Goal: Check status: Check status

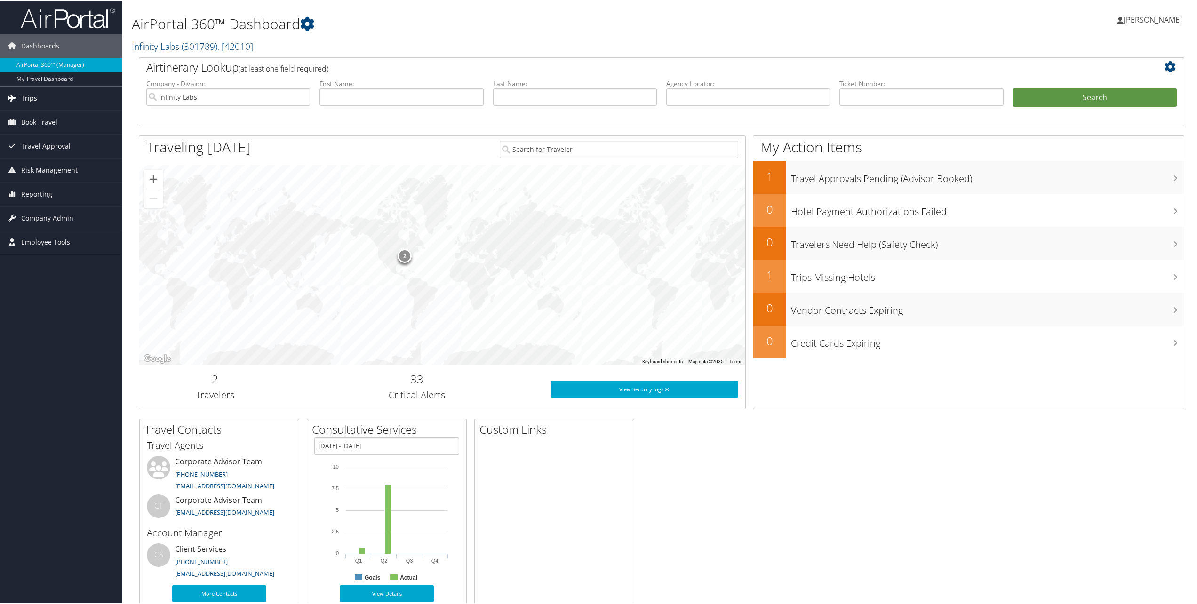
click at [21, 96] on span "Trips" at bounding box center [29, 98] width 16 height 24
click at [36, 131] on link "Current/Future Trips" at bounding box center [61, 130] width 122 height 14
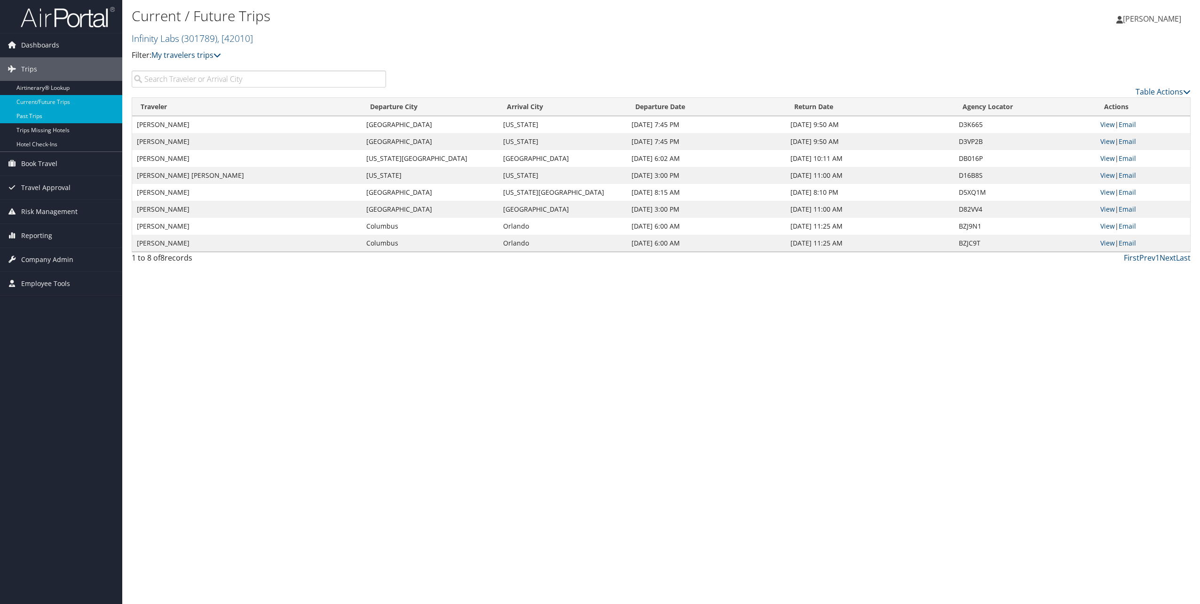
click at [91, 115] on link "Past Trips" at bounding box center [61, 116] width 122 height 14
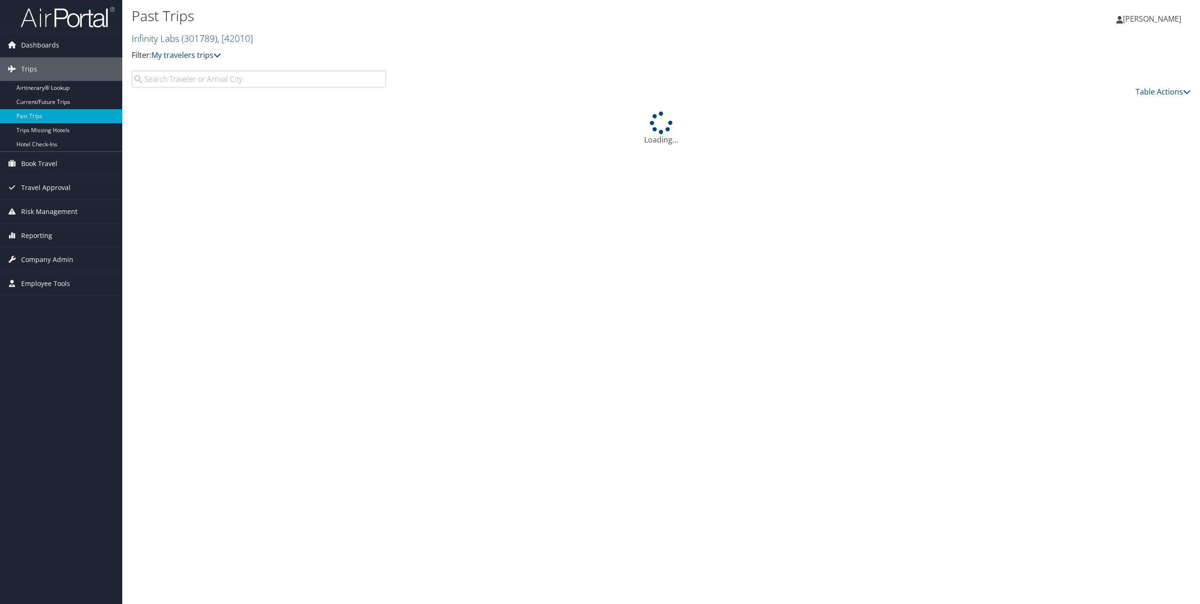
click at [219, 79] on input "search" at bounding box center [259, 79] width 254 height 17
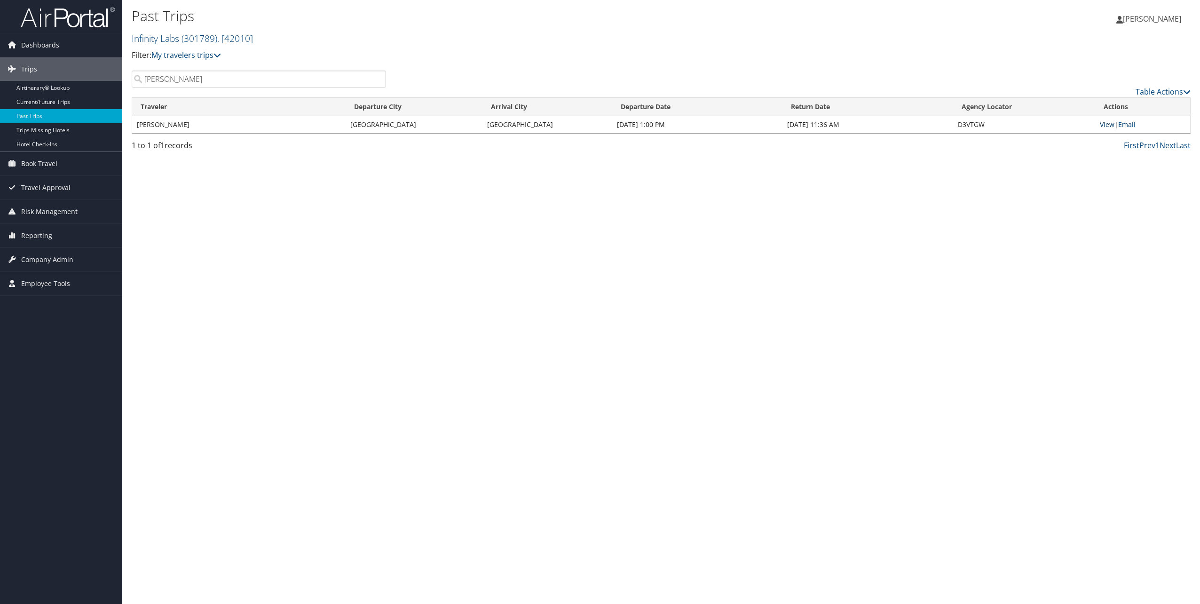
type input "[PERSON_NAME]"
click at [1105, 128] on link "View" at bounding box center [1107, 124] width 15 height 9
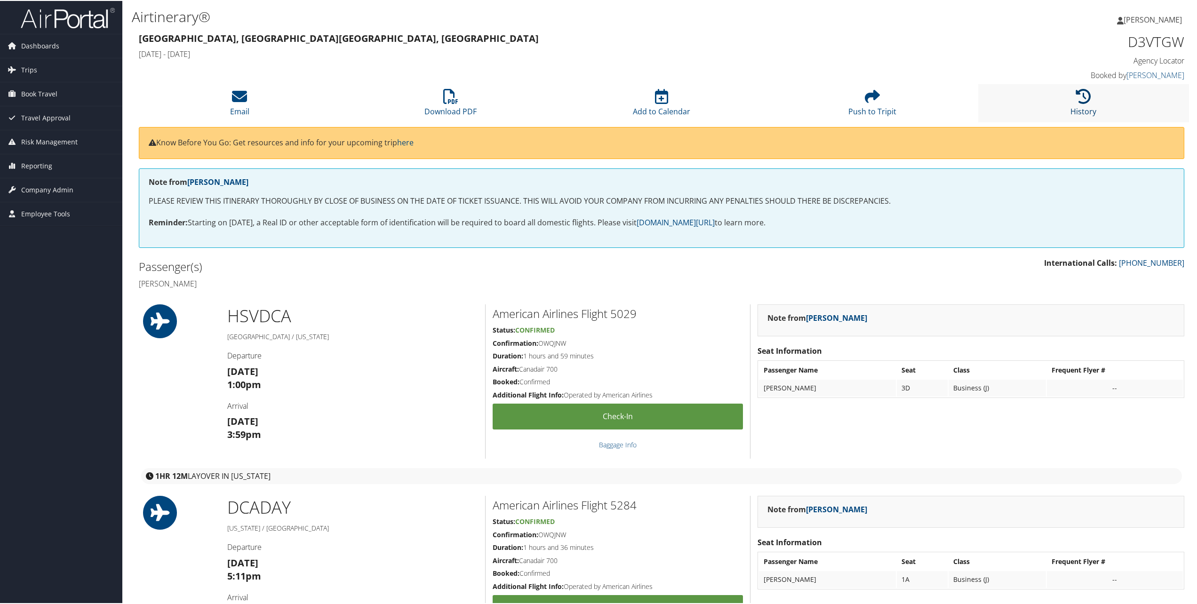
click at [1087, 110] on link "History" at bounding box center [1083, 104] width 26 height 23
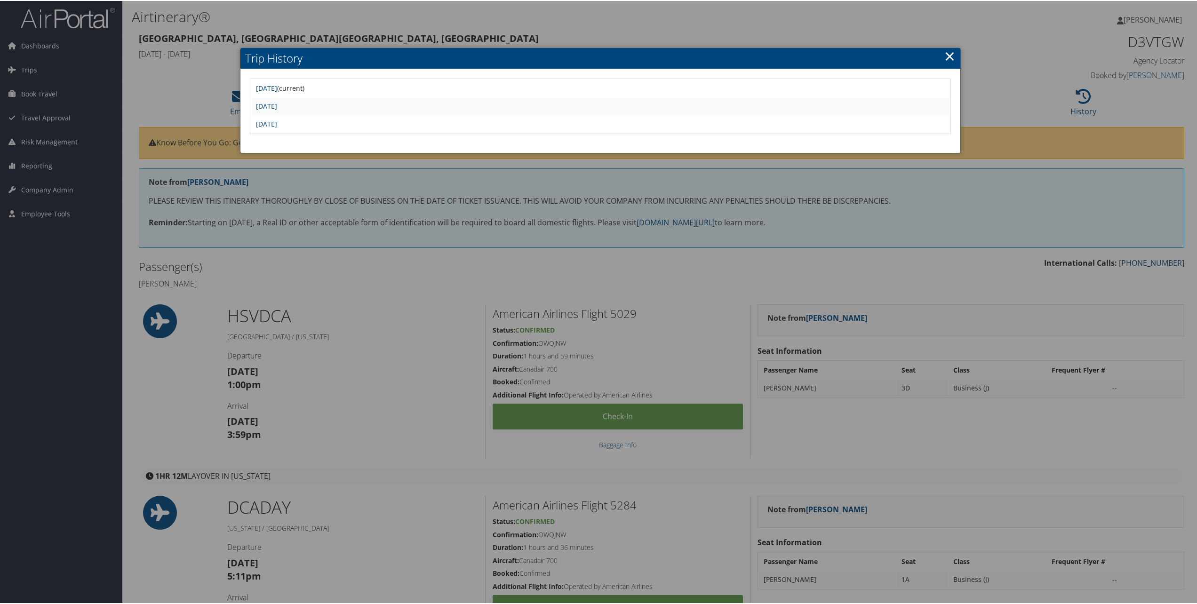
click at [277, 123] on link "Fri Aug 15 13:14:13 MDT 2025" at bounding box center [266, 123] width 21 height 9
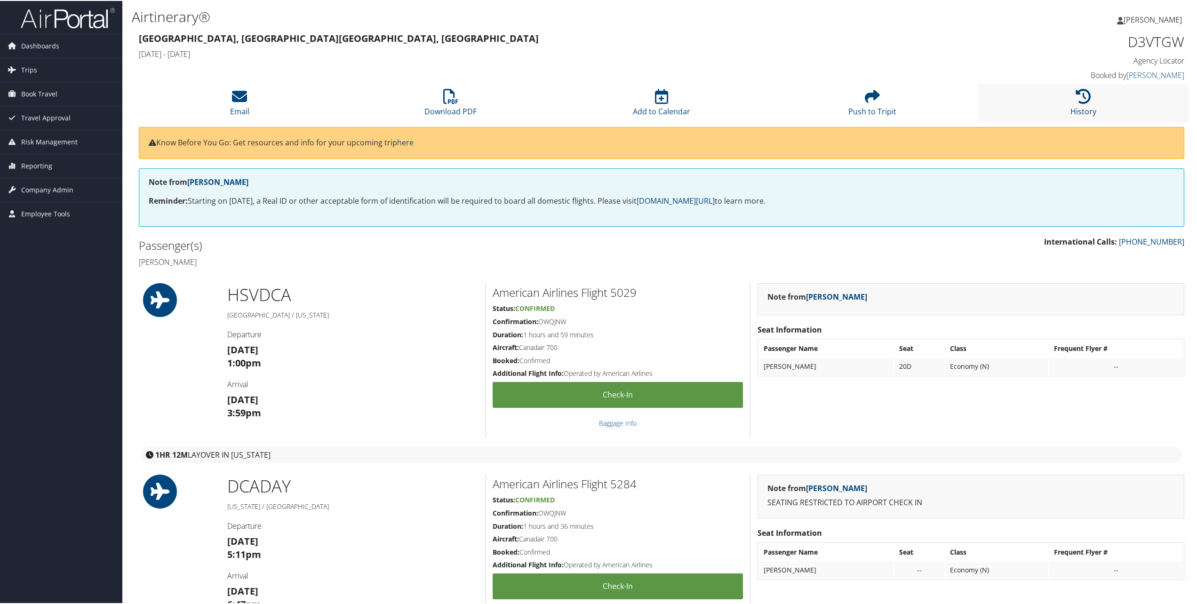
click at [1083, 106] on link "History" at bounding box center [1083, 104] width 26 height 23
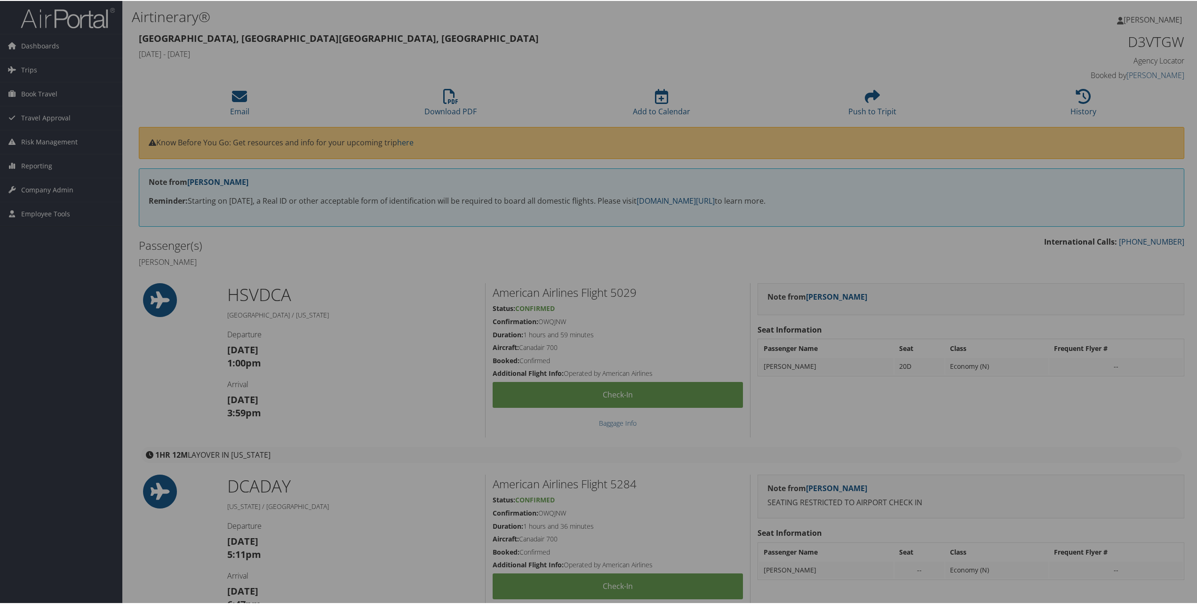
click at [1082, 105] on div at bounding box center [600, 302] width 1200 height 604
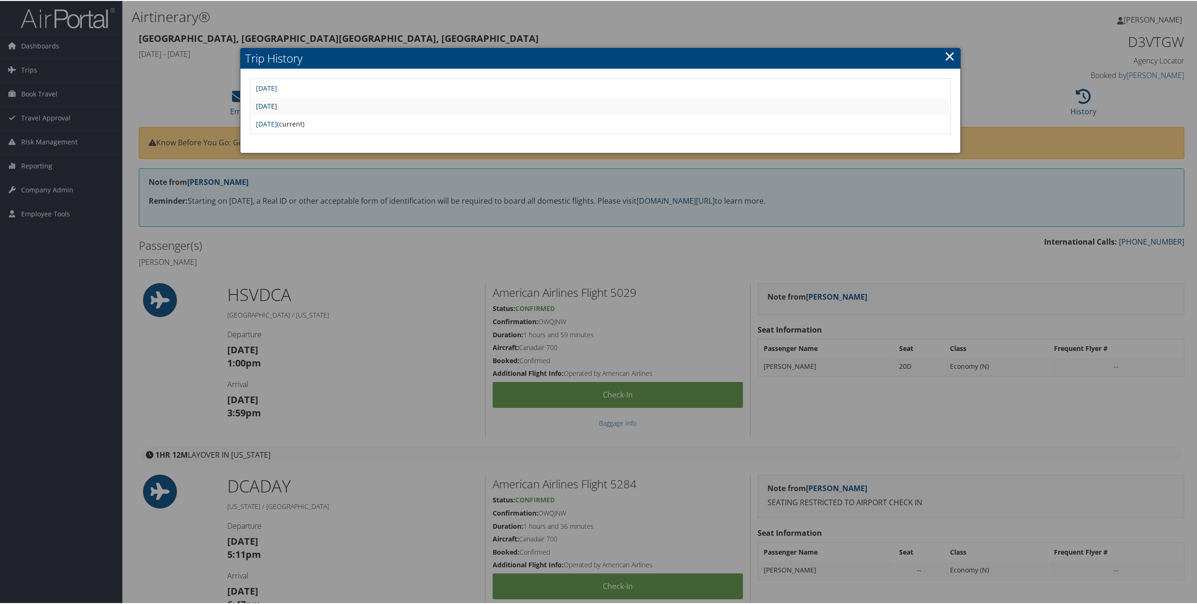
click at [277, 105] on link "Fri Aug 15 13:20:39 MDT 2025" at bounding box center [266, 105] width 21 height 9
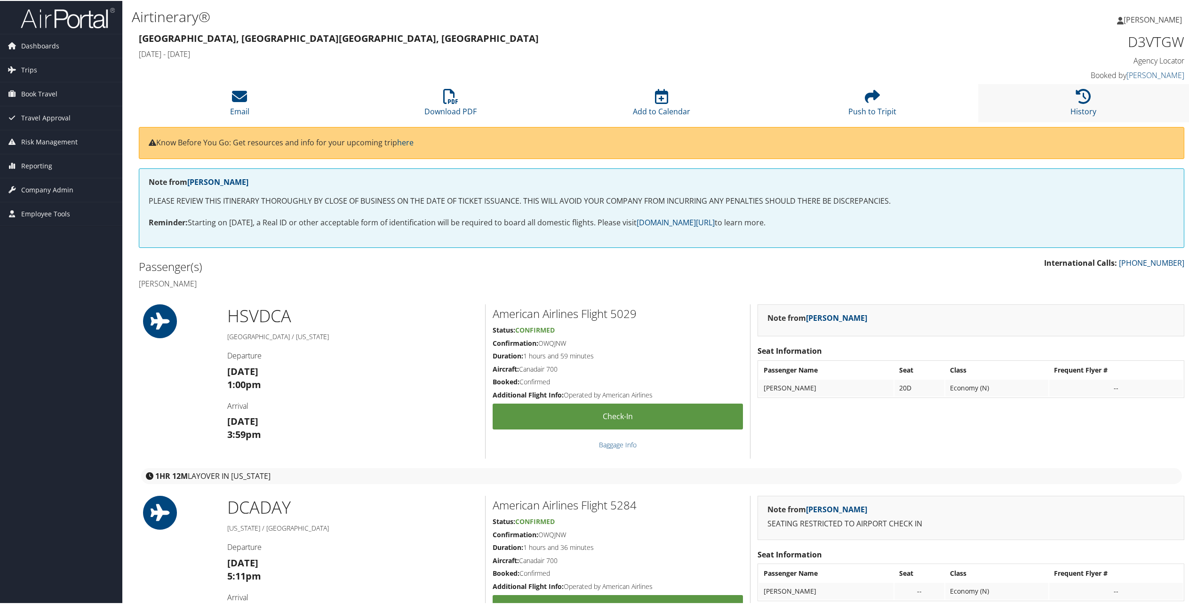
click at [1079, 104] on li "History" at bounding box center [1083, 102] width 211 height 38
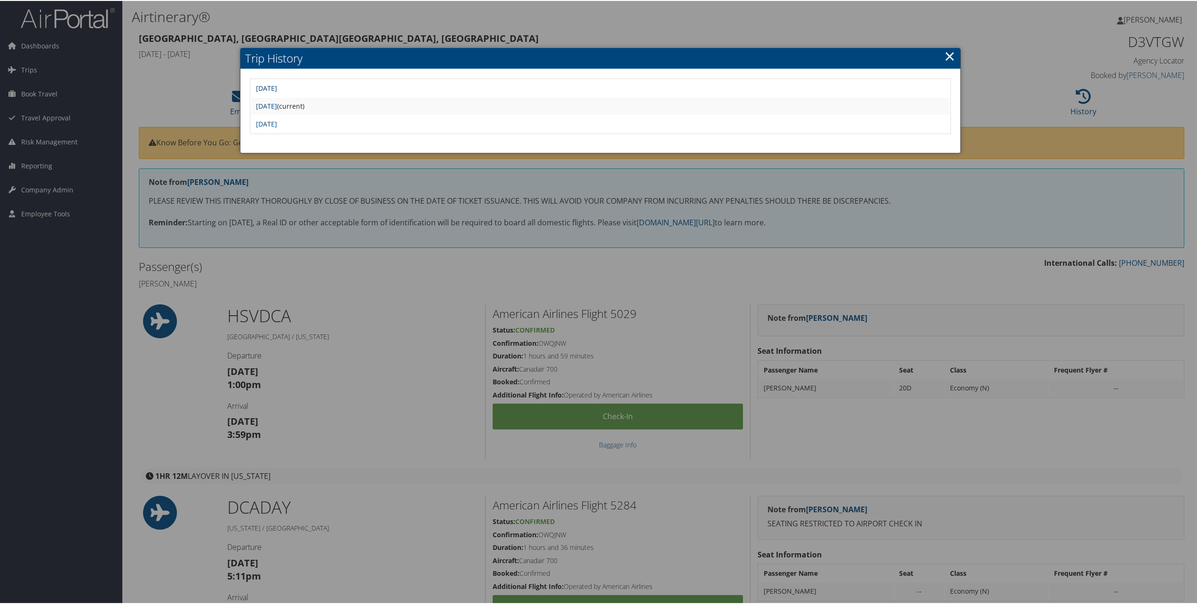
click at [277, 90] on link "Wed Aug 20 22:28:56 MDT 2025" at bounding box center [266, 87] width 21 height 9
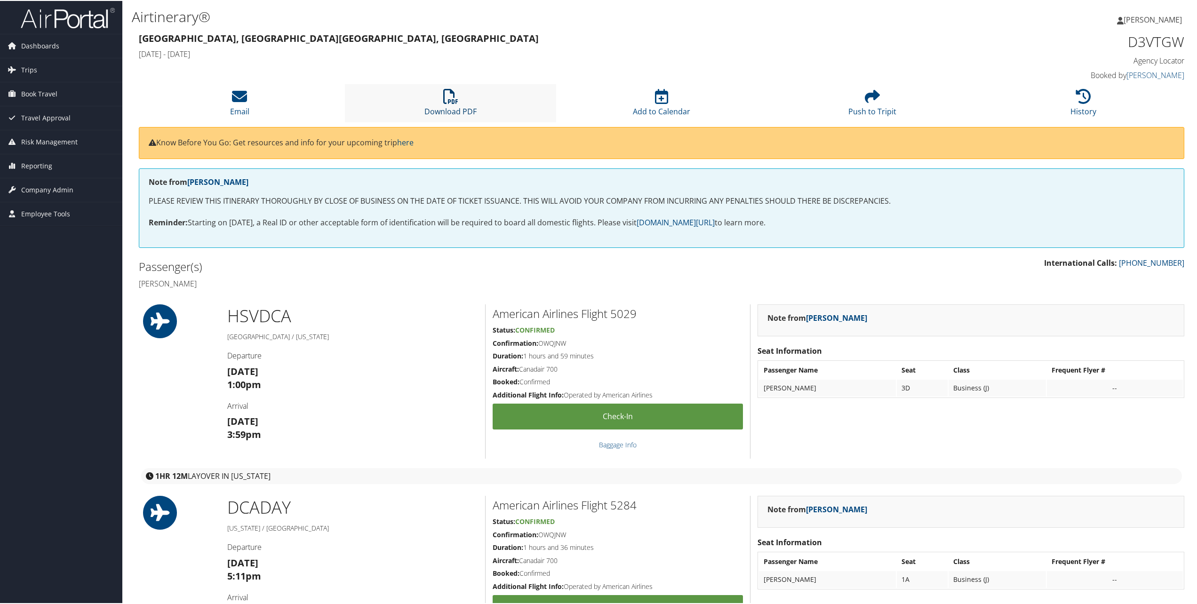
click at [443, 114] on link "Download PDF" at bounding box center [450, 104] width 52 height 23
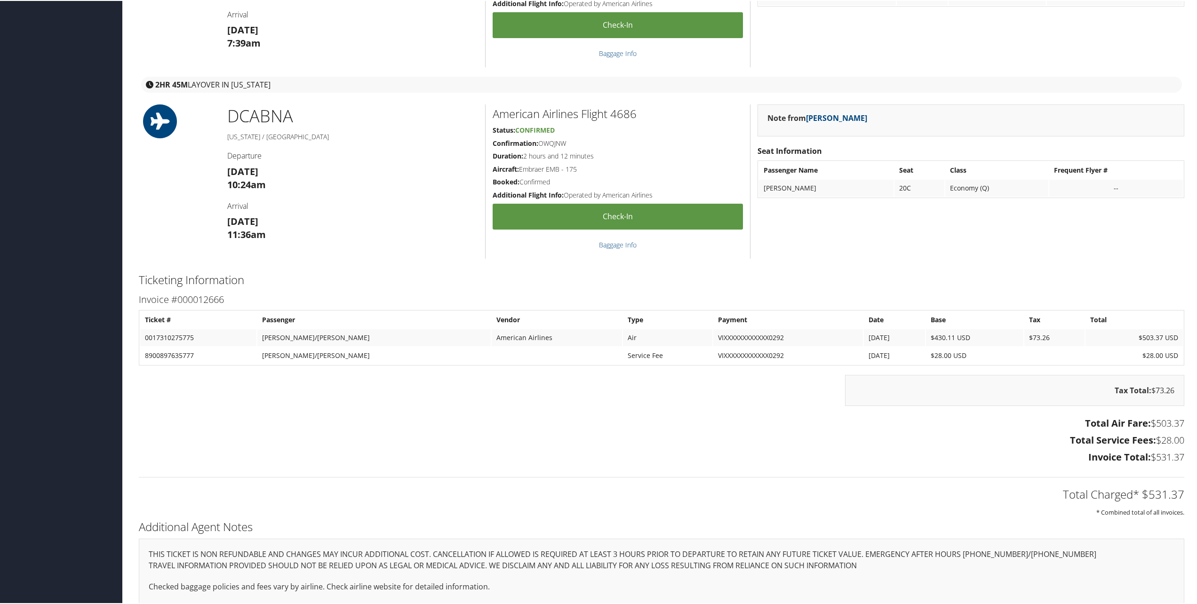
scroll to position [954, 0]
